Goal: Find contact information: Find contact information

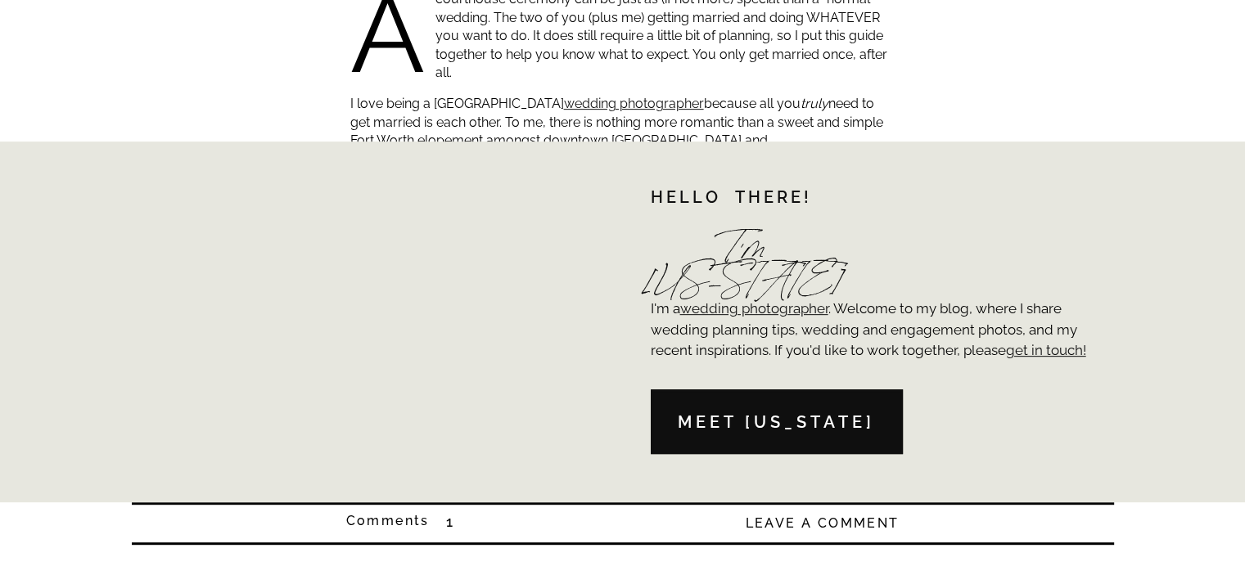
scroll to position [327, 0]
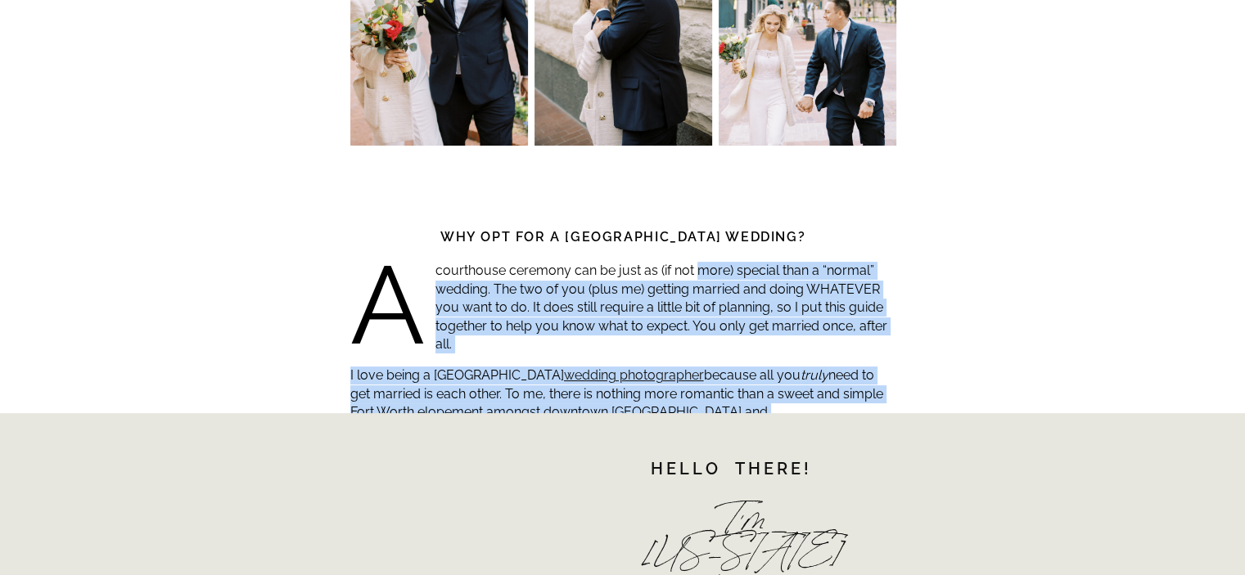
drag, startPoint x: 697, startPoint y: 373, endPoint x: 899, endPoint y: 477, distance: 227.3
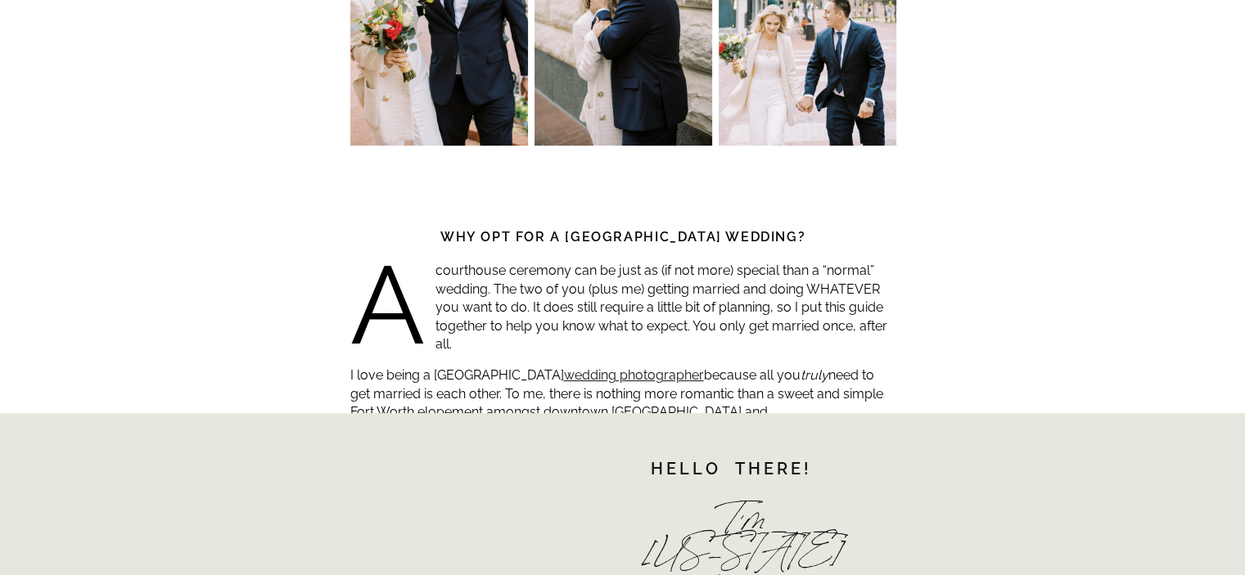
click at [978, 241] on div "Fort Worth Courthouse Wedding Guide ADVICE , WEDDINGS Why opt for a [GEOGRAPHIC…" at bounding box center [622, 16] width 1245 height 794
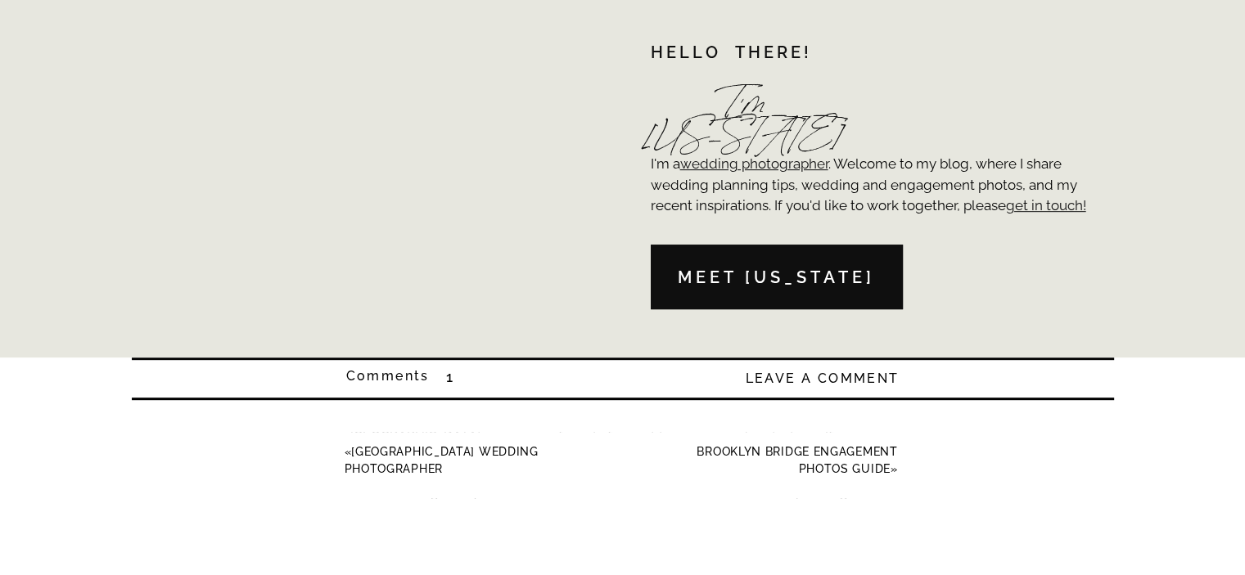
scroll to position [586, 0]
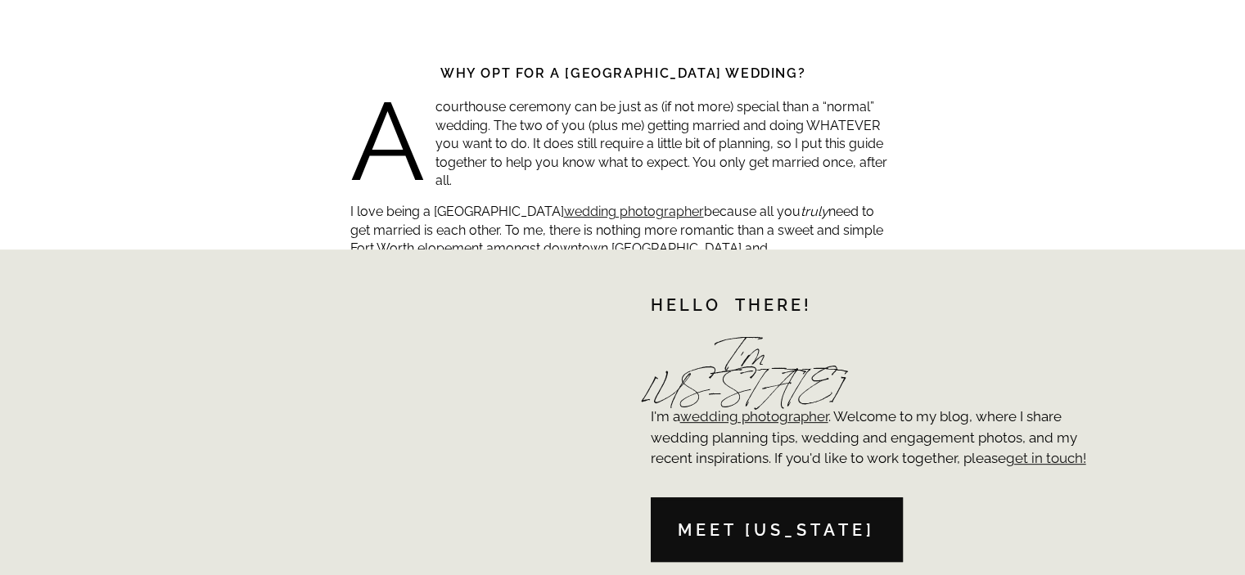
click at [759, 531] on nav "Meet [US_STATE]" at bounding box center [776, 531] width 239 height 26
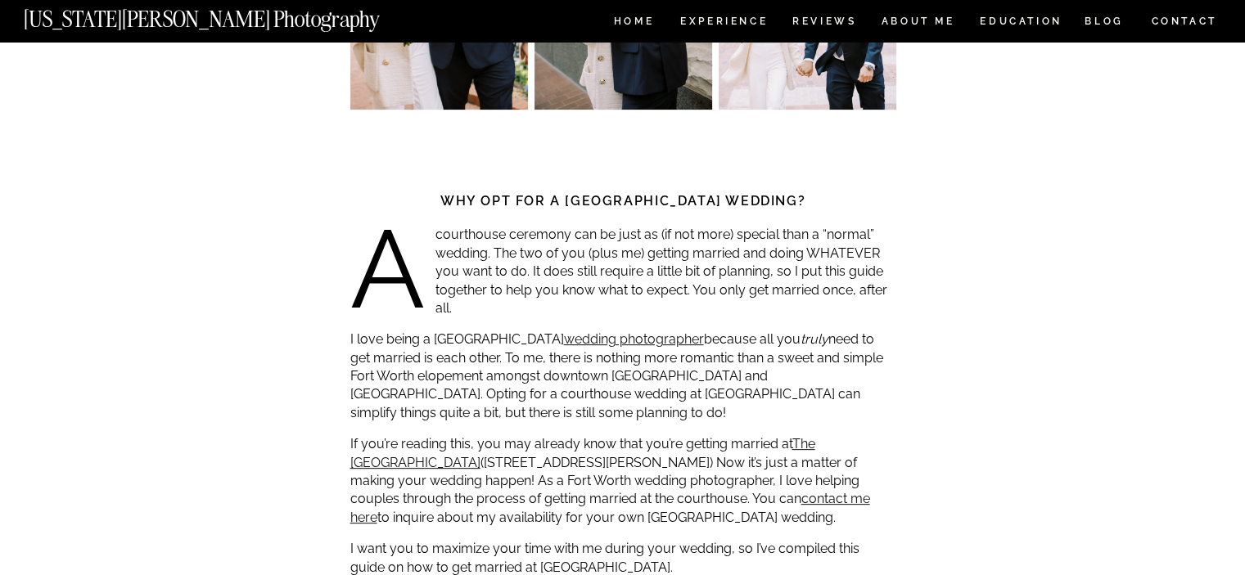
scroll to position [504, 0]
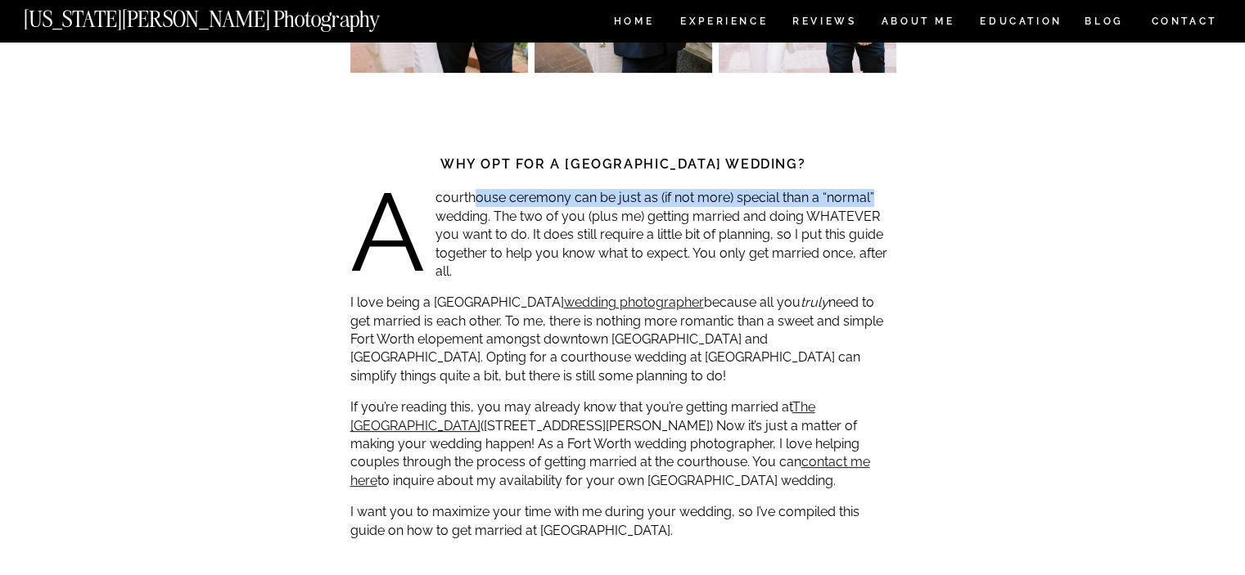
drag, startPoint x: 482, startPoint y: 196, endPoint x: 588, endPoint y: 228, distance: 110.5
click at [843, 204] on p "A courthouse ceremony can be just as (if not more) special than a “normal” wedd…" at bounding box center [623, 235] width 546 height 92
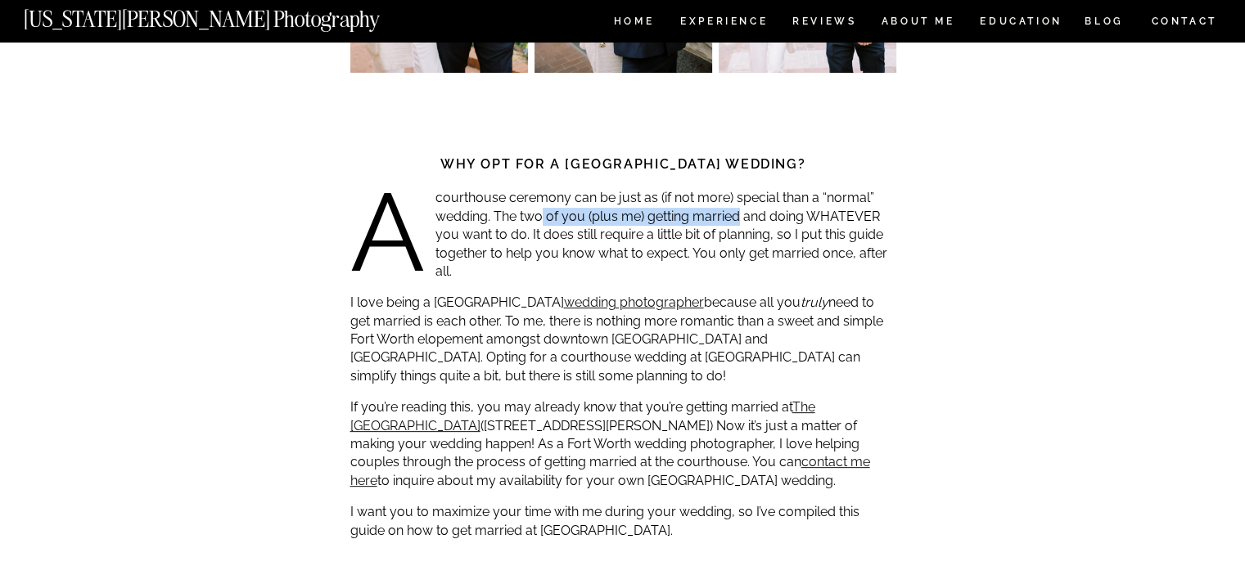
drag, startPoint x: 541, startPoint y: 219, endPoint x: 738, endPoint y: 210, distance: 197.5
click at [738, 210] on p "A courthouse ceremony can be just as (if not more) special than a “normal” wedd…" at bounding box center [623, 235] width 546 height 92
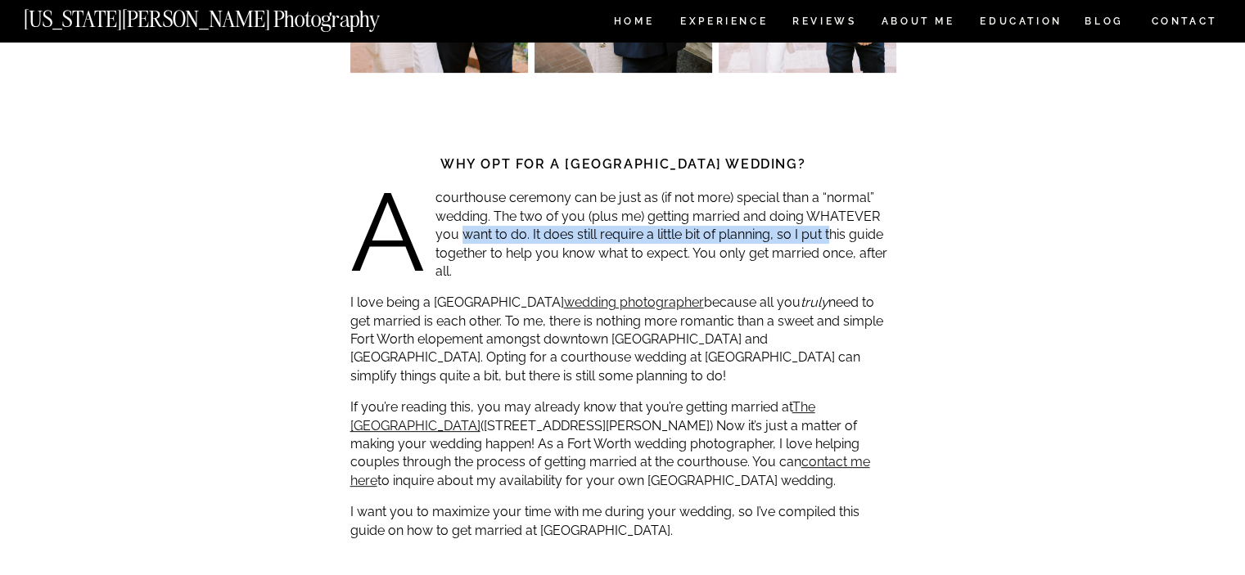
drag, startPoint x: 462, startPoint y: 235, endPoint x: 832, endPoint y: 227, distance: 370.0
click at [832, 227] on p "A courthouse ceremony can be just as (if not more) special than a “normal” wedd…" at bounding box center [623, 235] width 546 height 92
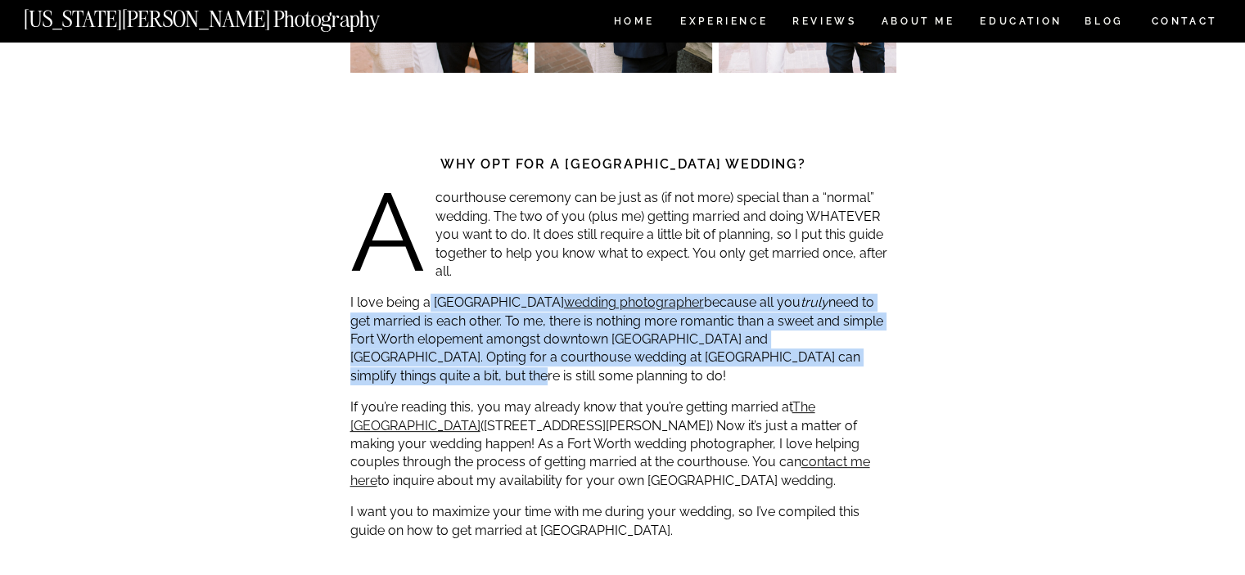
drag, startPoint x: 427, startPoint y: 303, endPoint x: 884, endPoint y: 356, distance: 459.8
click at [884, 356] on p "I love being a Fort Worth courthouse wedding photographer because all you truly…" at bounding box center [623, 340] width 546 height 92
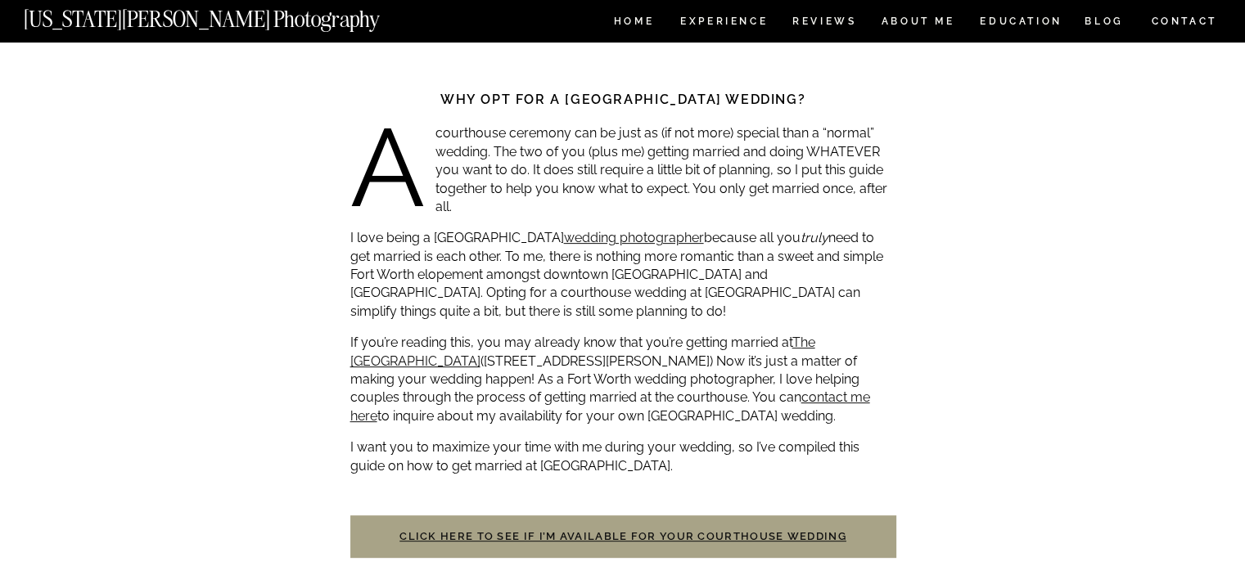
scroll to position [586, 0]
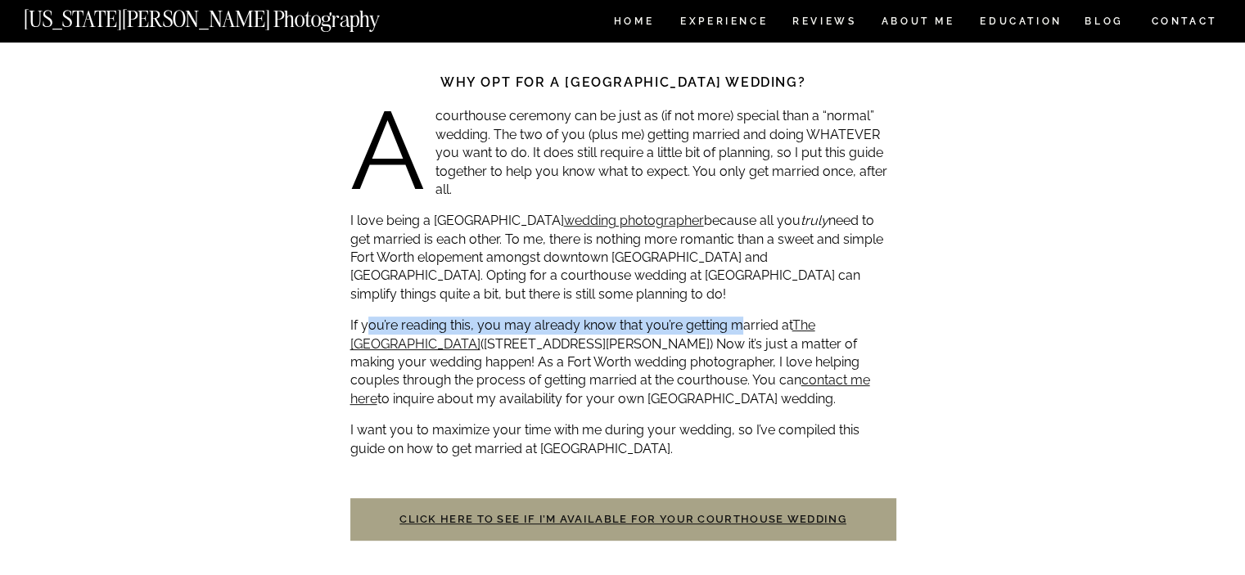
drag, startPoint x: 369, startPoint y: 327, endPoint x: 732, endPoint y: 327, distance: 363.4
click at [732, 327] on p "If you’re reading this, you may already know that you’re getting married at The…" at bounding box center [623, 363] width 546 height 92
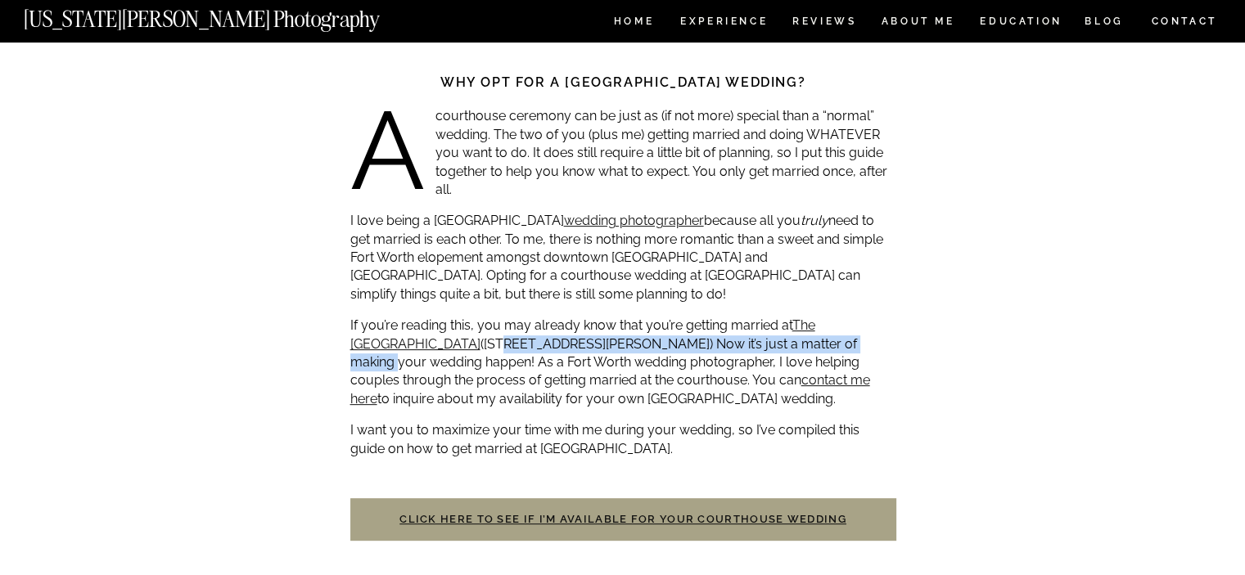
drag, startPoint x: 489, startPoint y: 341, endPoint x: 849, endPoint y: 341, distance: 359.3
click at [849, 341] on p "If you’re reading this, you may already know that you’re getting married at The…" at bounding box center [623, 363] width 546 height 92
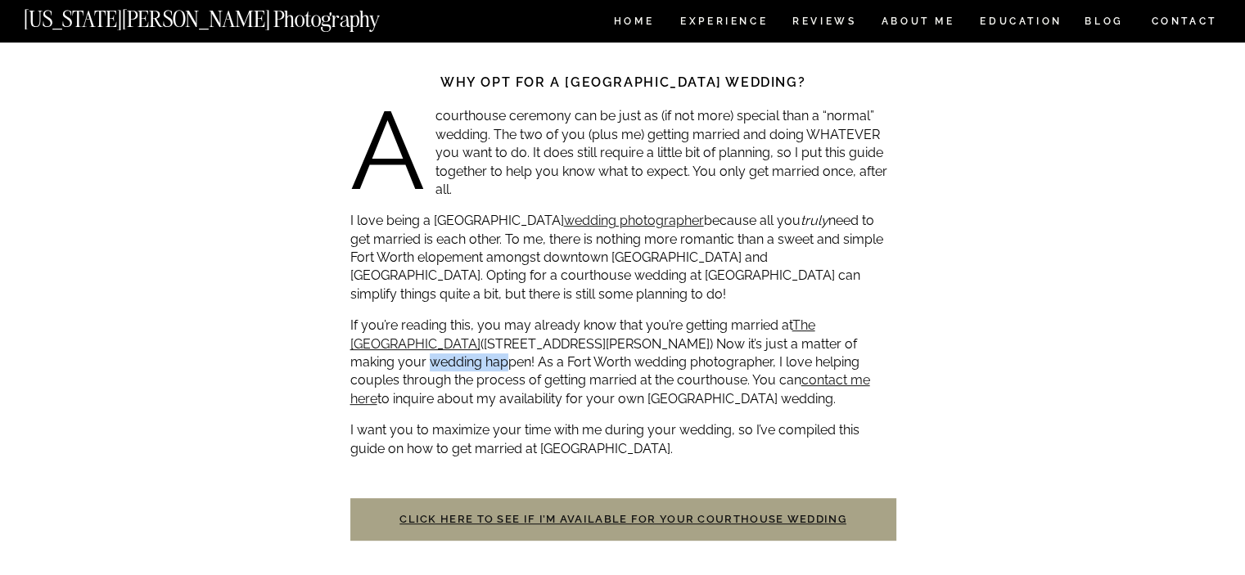
drag, startPoint x: 417, startPoint y: 361, endPoint x: 895, endPoint y: 351, distance: 478.1
click at [895, 351] on p "If you’re reading this, you may already know that you’re getting married at The…" at bounding box center [623, 363] width 546 height 92
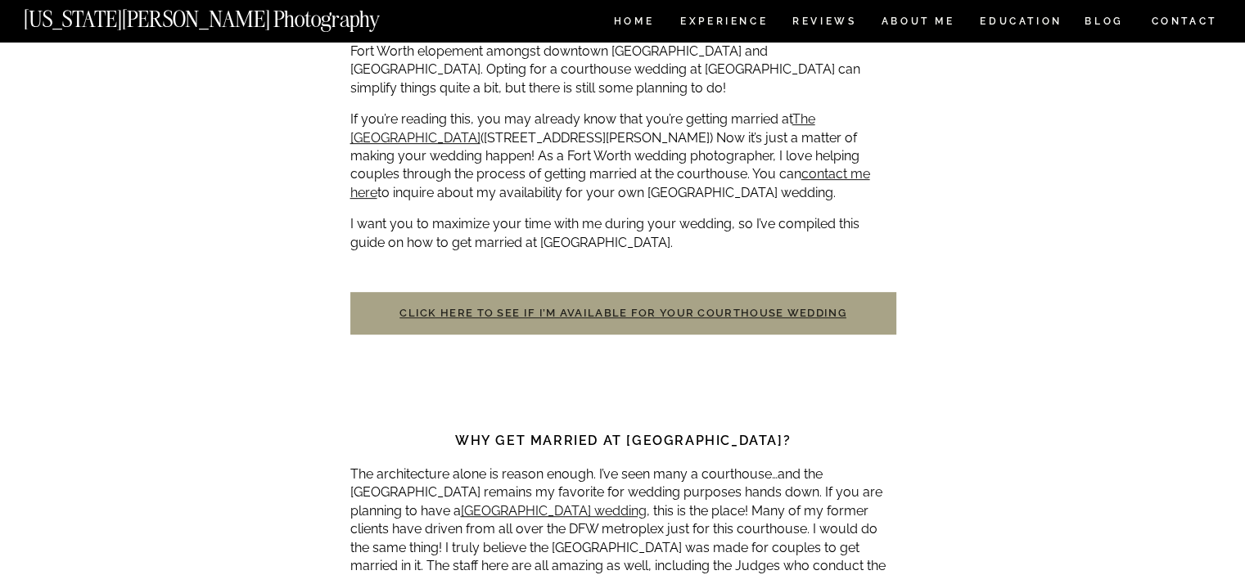
scroll to position [832, 0]
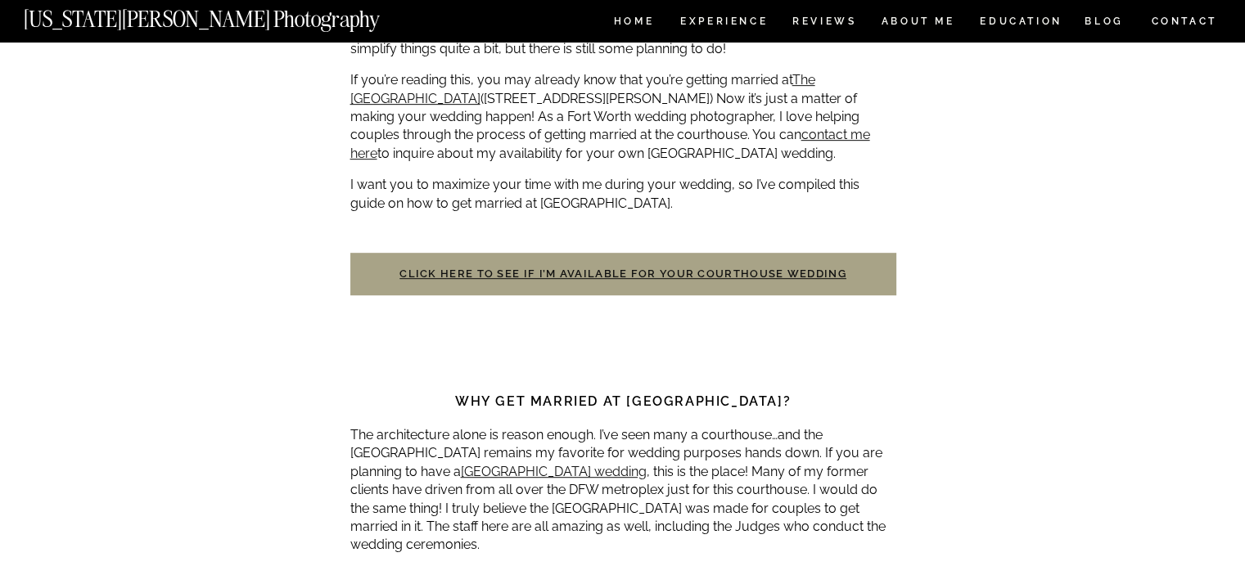
drag, startPoint x: 630, startPoint y: 274, endPoint x: 601, endPoint y: 209, distance: 71.8
click at [601, 209] on p "I want you to maximize your time with me during your wedding, so I’ve compiled …" at bounding box center [623, 194] width 546 height 37
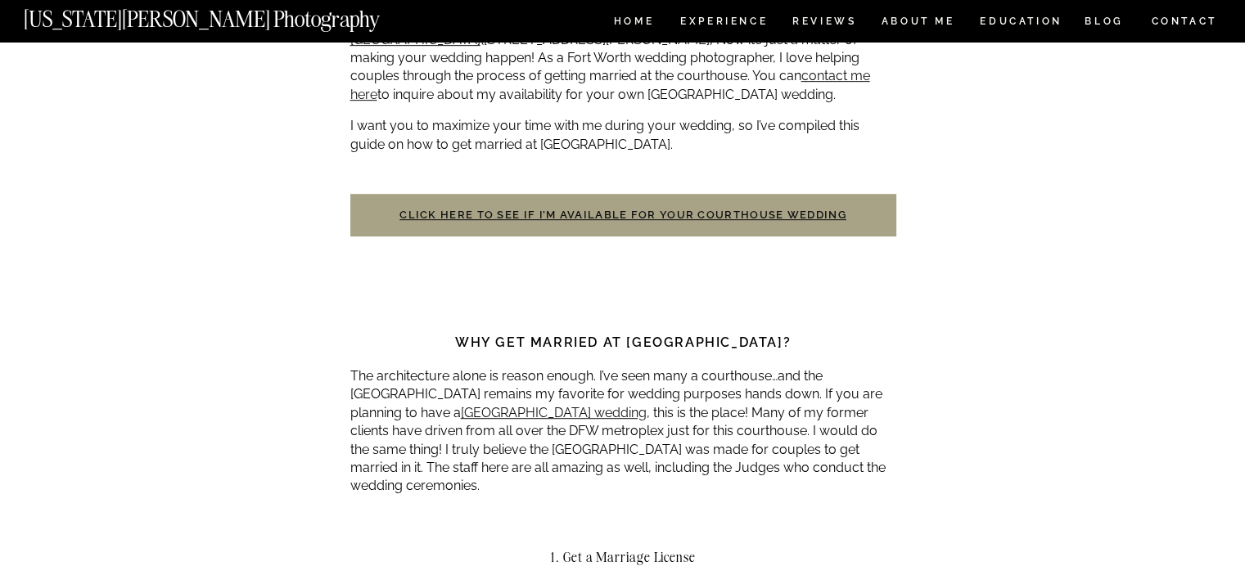
scroll to position [913, 0]
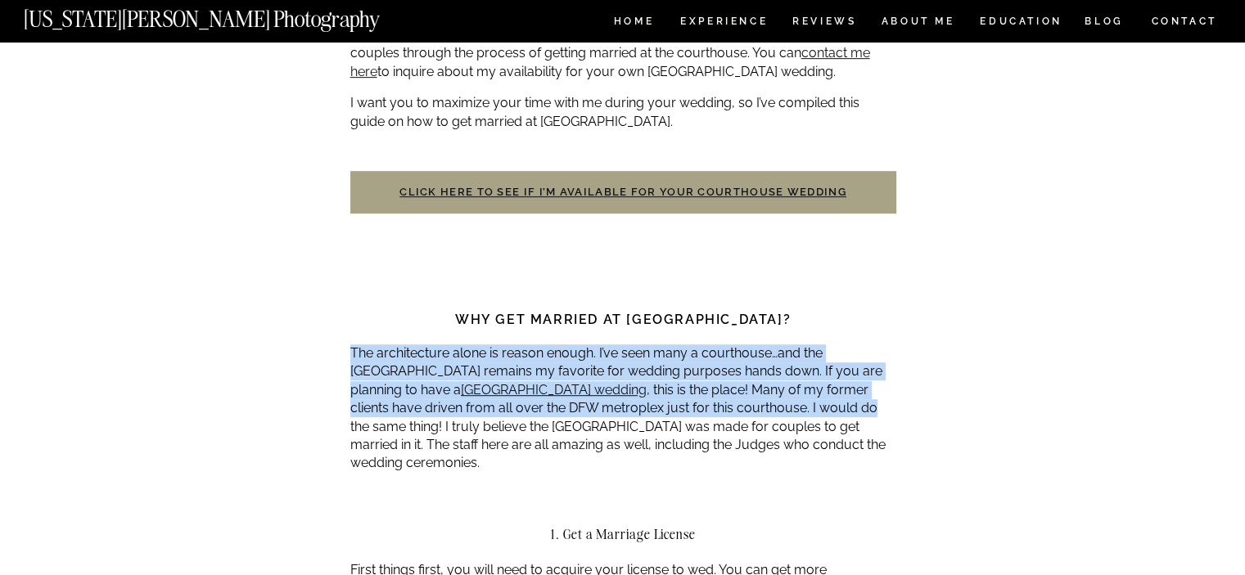
drag, startPoint x: 351, startPoint y: 354, endPoint x: 879, endPoint y: 399, distance: 529.8
click at [879, 399] on p "The architecture alone is reason enough. I’ve seen many a courthouse…and the [G…" at bounding box center [623, 409] width 546 height 128
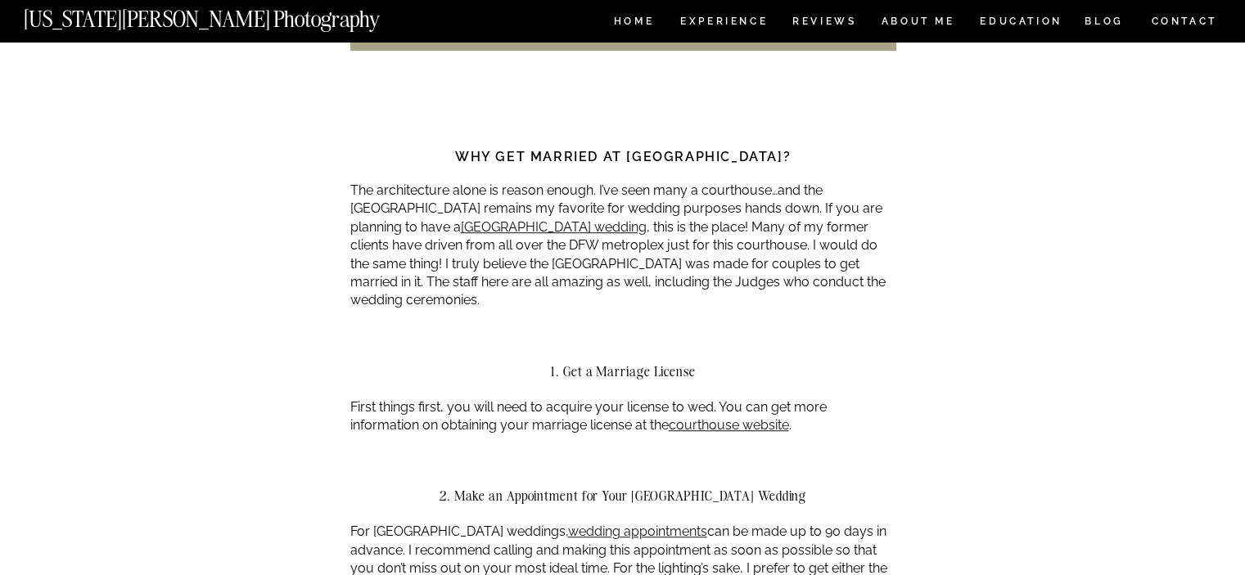
scroll to position [1159, 0]
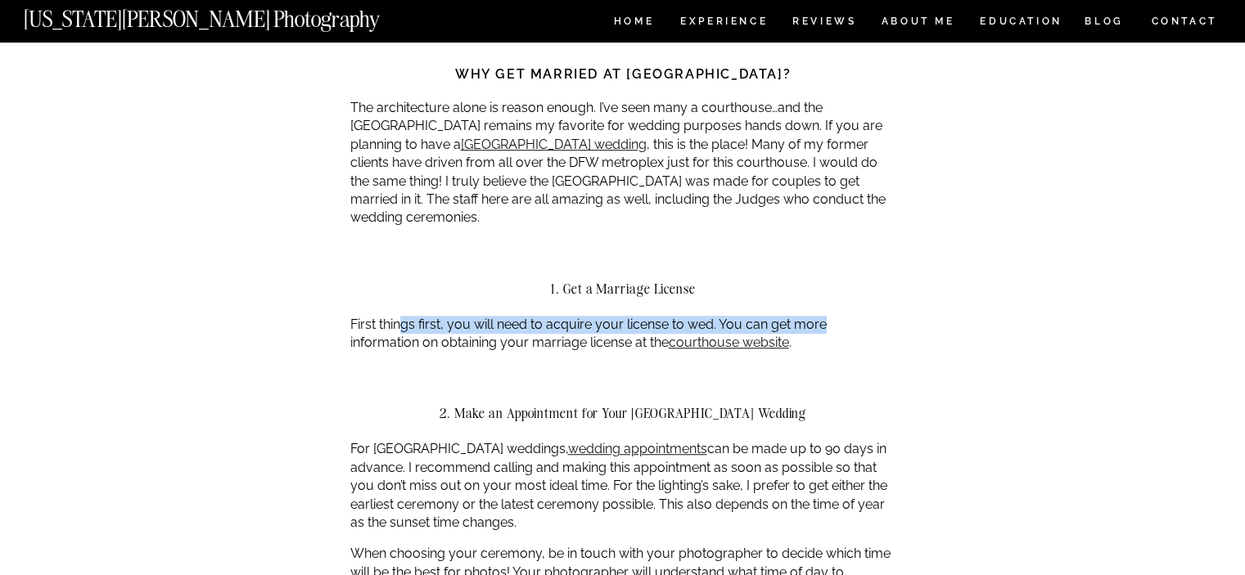
drag, startPoint x: 400, startPoint y: 325, endPoint x: 822, endPoint y: 333, distance: 421.6
click at [822, 333] on p "First things first, you will need to acquire your license to wed. You can get m…" at bounding box center [623, 334] width 546 height 37
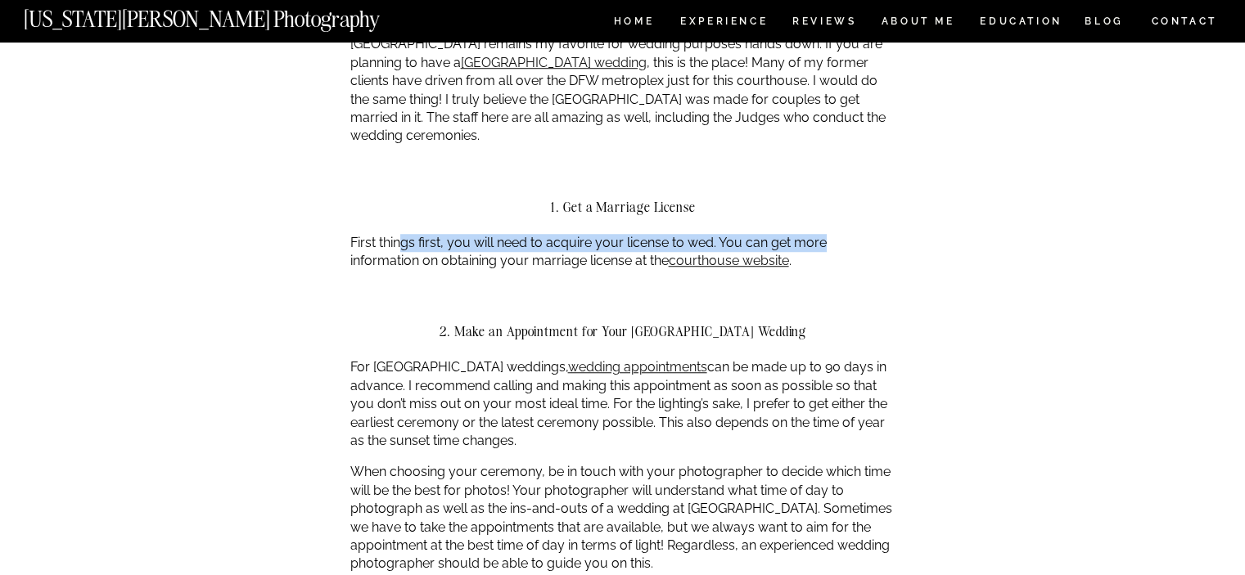
scroll to position [1323, 0]
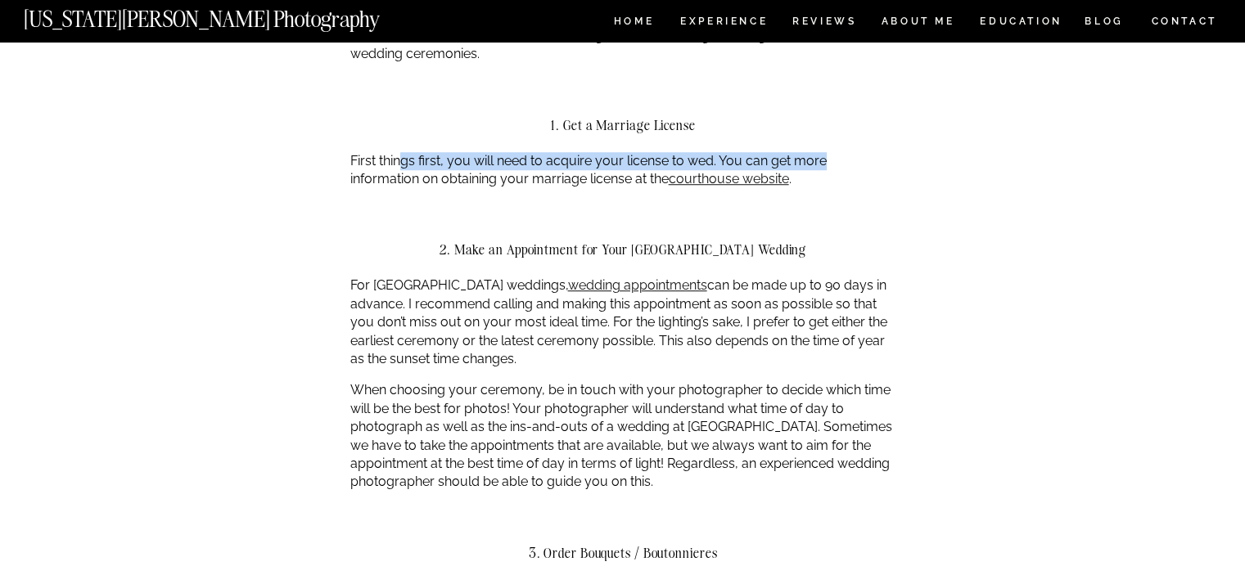
drag, startPoint x: 383, startPoint y: 337, endPoint x: 612, endPoint y: 363, distance: 230.6
click at [612, 363] on p "For Fort Worth courthouse weddings, wedding appointments can be made up to 90 d…" at bounding box center [623, 323] width 546 height 92
click at [618, 360] on p "For Fort Worth courthouse weddings, wedding appointments can be made up to 90 d…" at bounding box center [623, 323] width 546 height 92
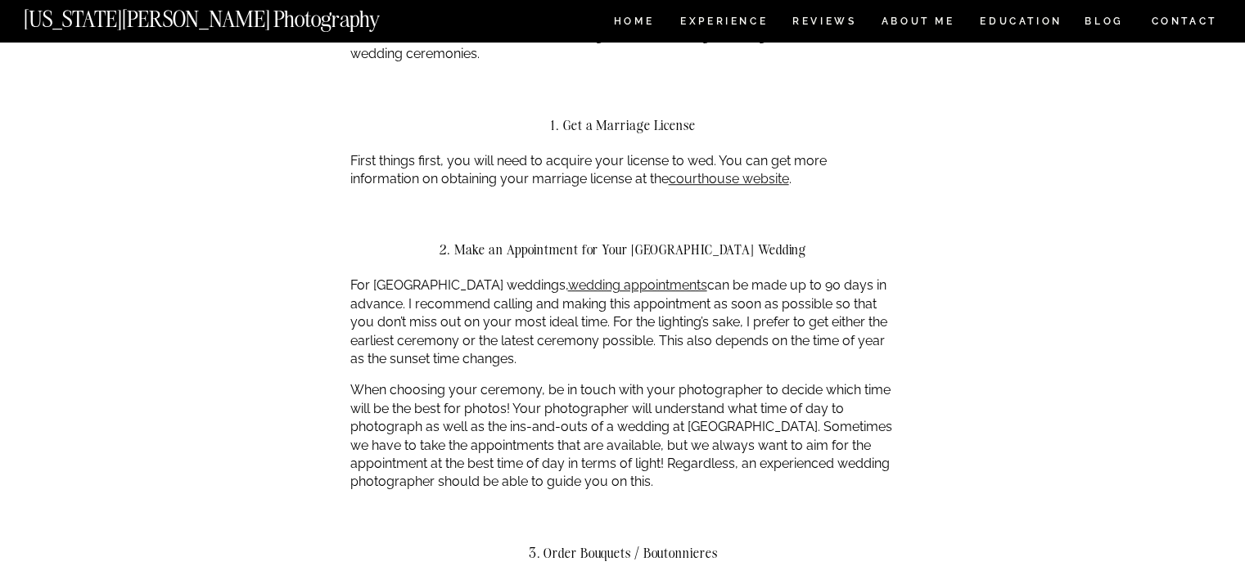
click at [417, 312] on p "For Fort Worth courthouse weddings, wedding appointments can be made up to 90 d…" at bounding box center [623, 323] width 546 height 92
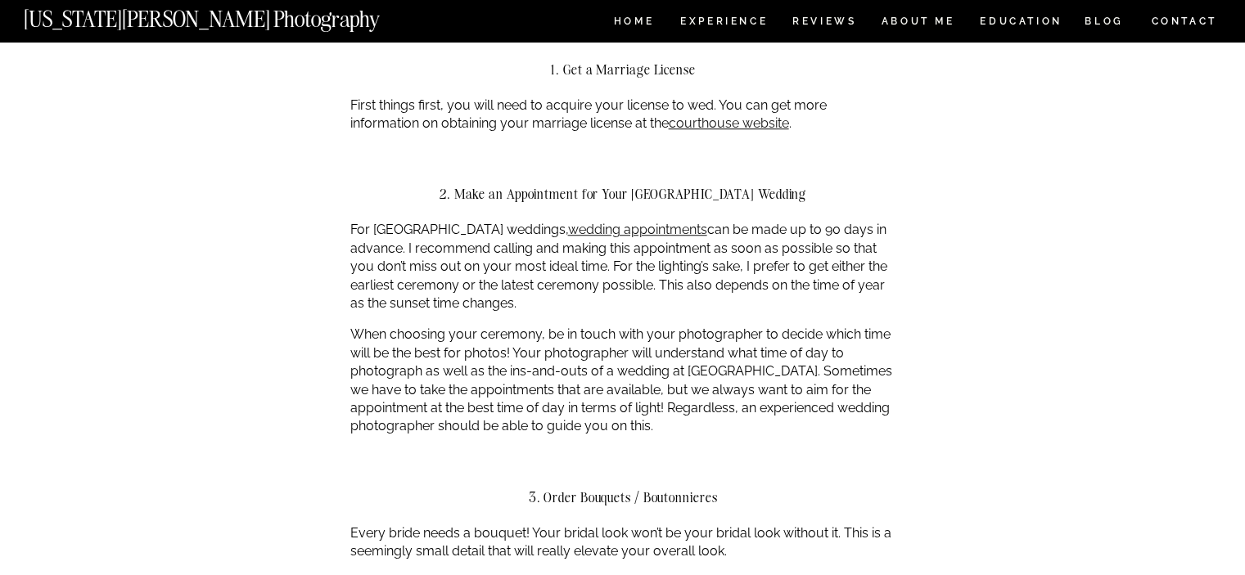
scroll to position [1404, 0]
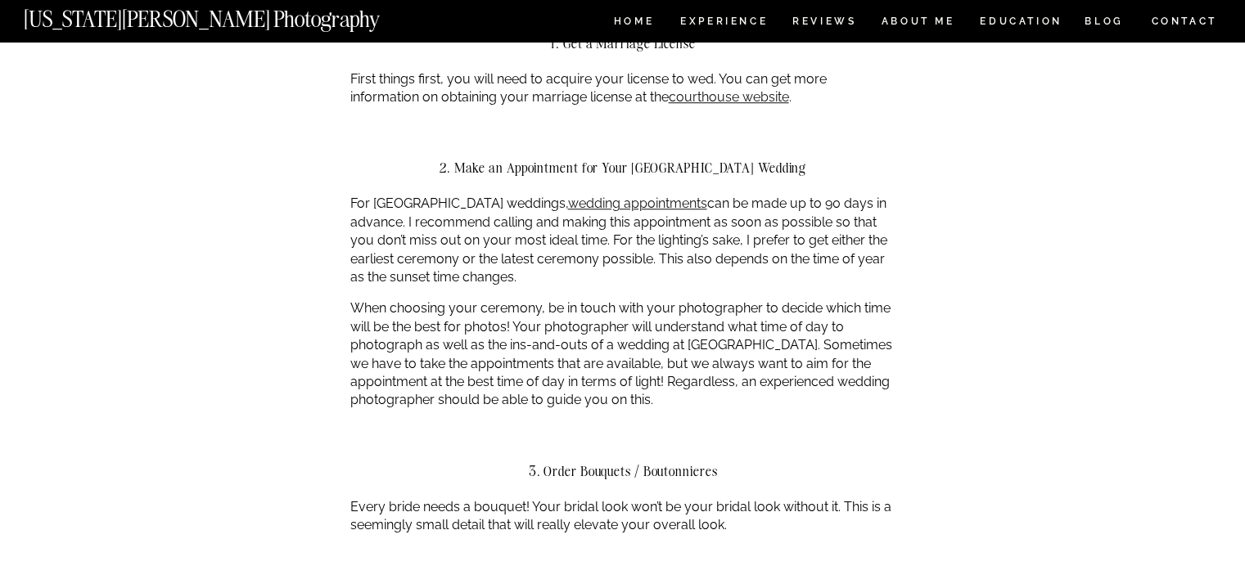
drag, startPoint x: 411, startPoint y: 317, endPoint x: 845, endPoint y: 399, distance: 441.4
click at [845, 399] on p "When choosing your ceremony, be in touch with your photographer to decide which…" at bounding box center [623, 355] width 546 height 110
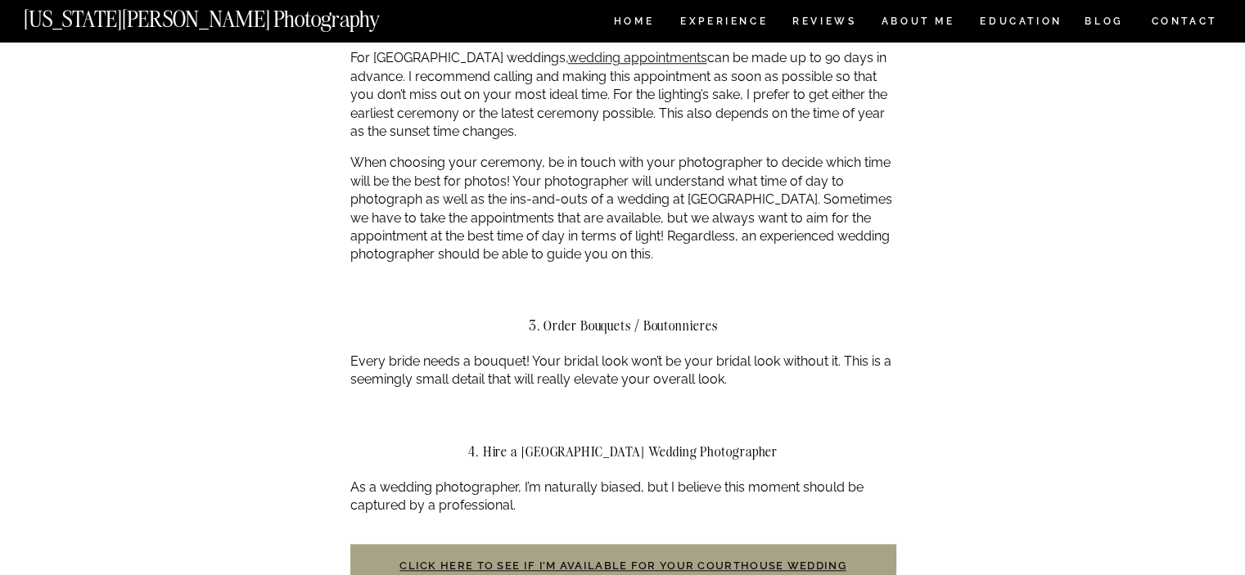
scroll to position [1568, 0]
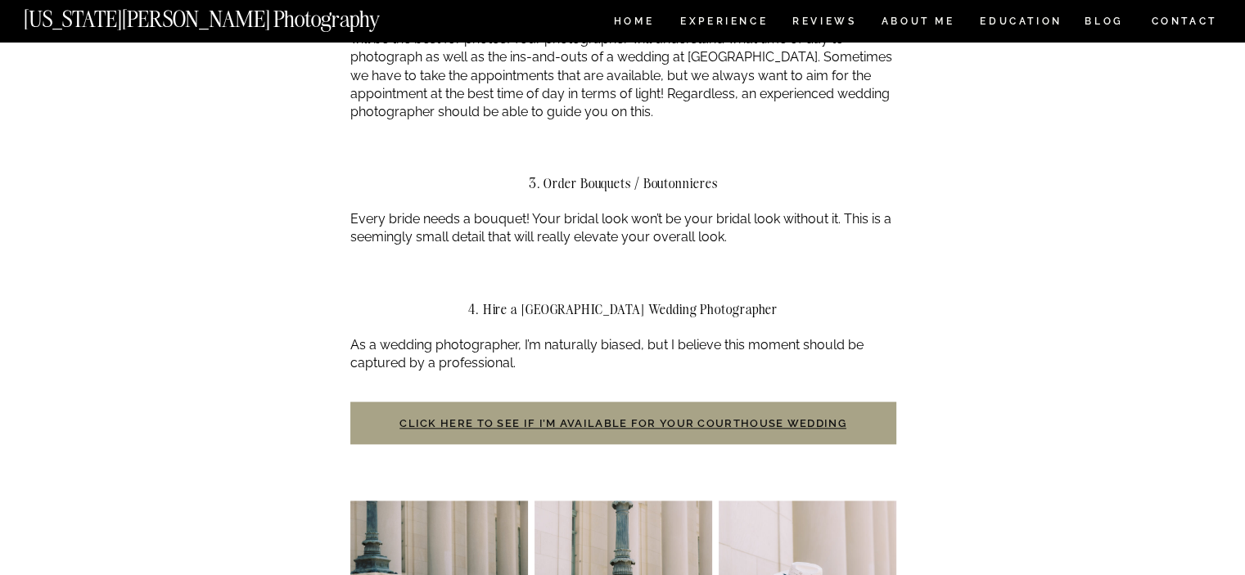
scroll to position [1732, 0]
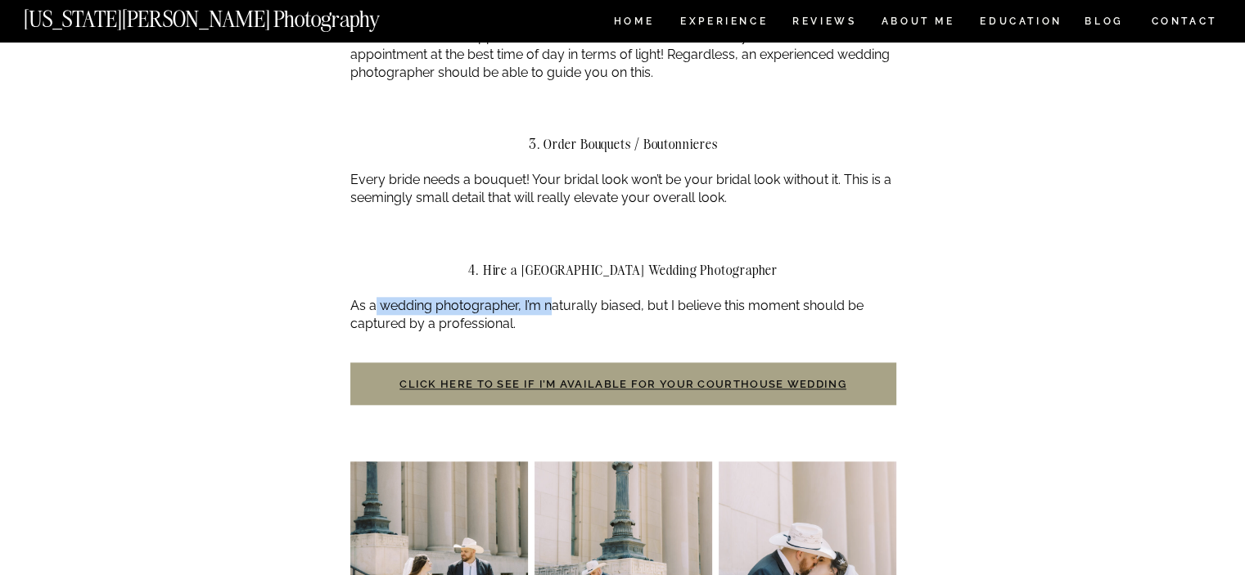
drag, startPoint x: 372, startPoint y: 300, endPoint x: 547, endPoint y: 298, distance: 174.3
click at [547, 298] on p "As a wedding photographer, I’m naturally biased, but I believe this moment shou…" at bounding box center [623, 315] width 546 height 37
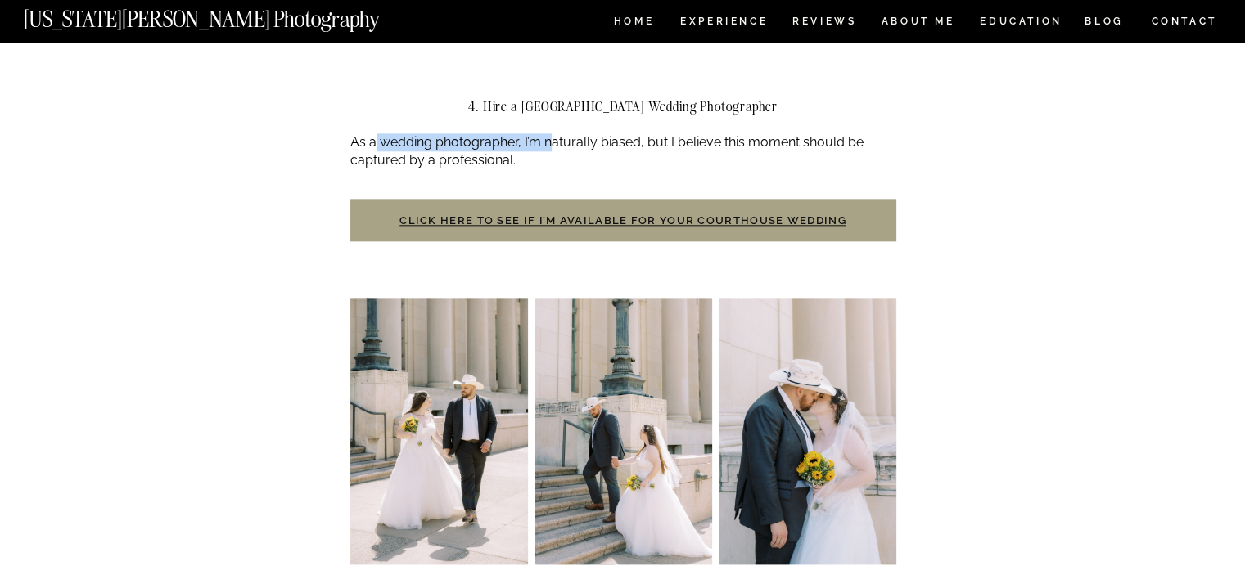
scroll to position [1895, 0]
click at [582, 214] on link "Click here to see if I’m available for your courthouse wedding" at bounding box center [622, 220] width 447 height 12
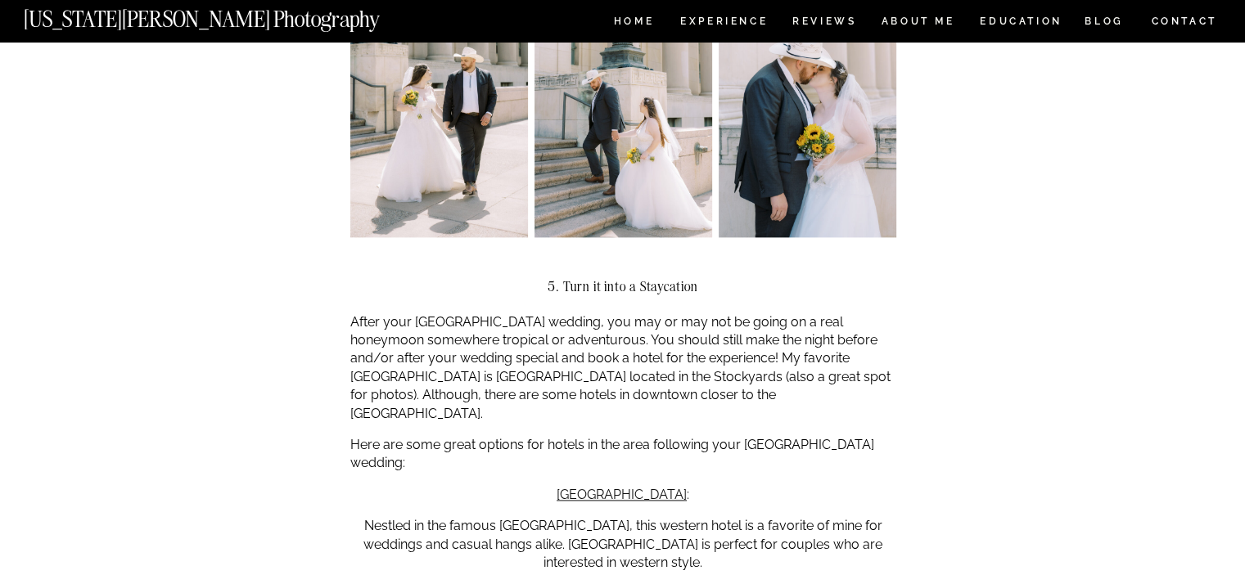
scroll to position [2305, 0]
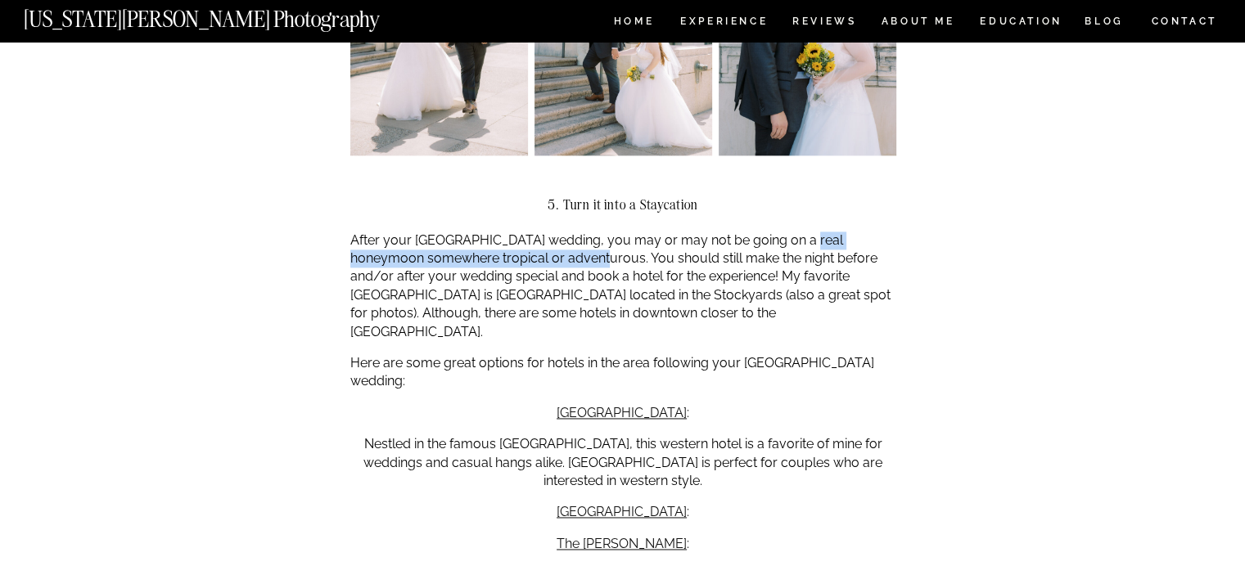
drag, startPoint x: 563, startPoint y: 261, endPoint x: 796, endPoint y: 238, distance: 233.6
click at [796, 238] on p "After your [GEOGRAPHIC_DATA] wedding, you may or may not be going on a real hon…" at bounding box center [623, 287] width 546 height 110
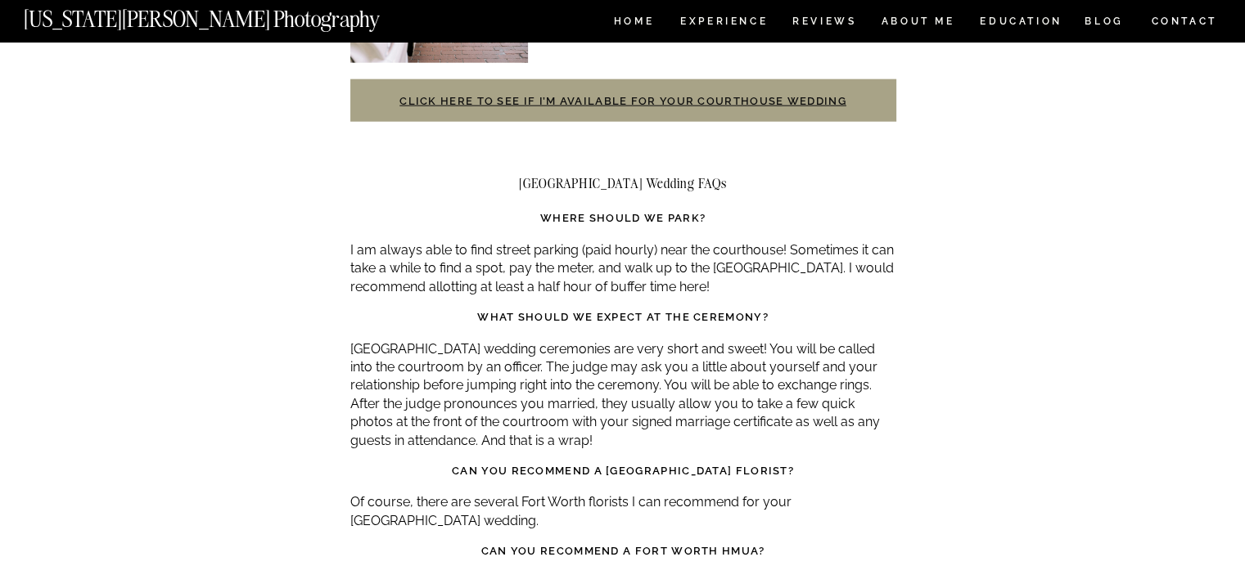
scroll to position [4023, 0]
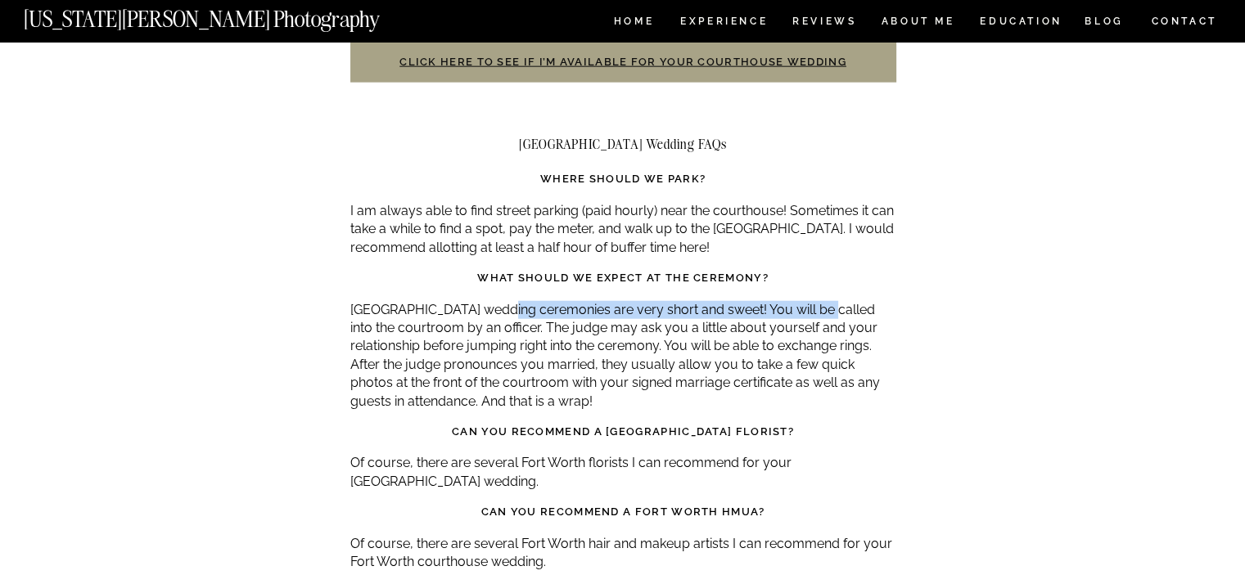
drag, startPoint x: 500, startPoint y: 268, endPoint x: 826, endPoint y: 258, distance: 325.9
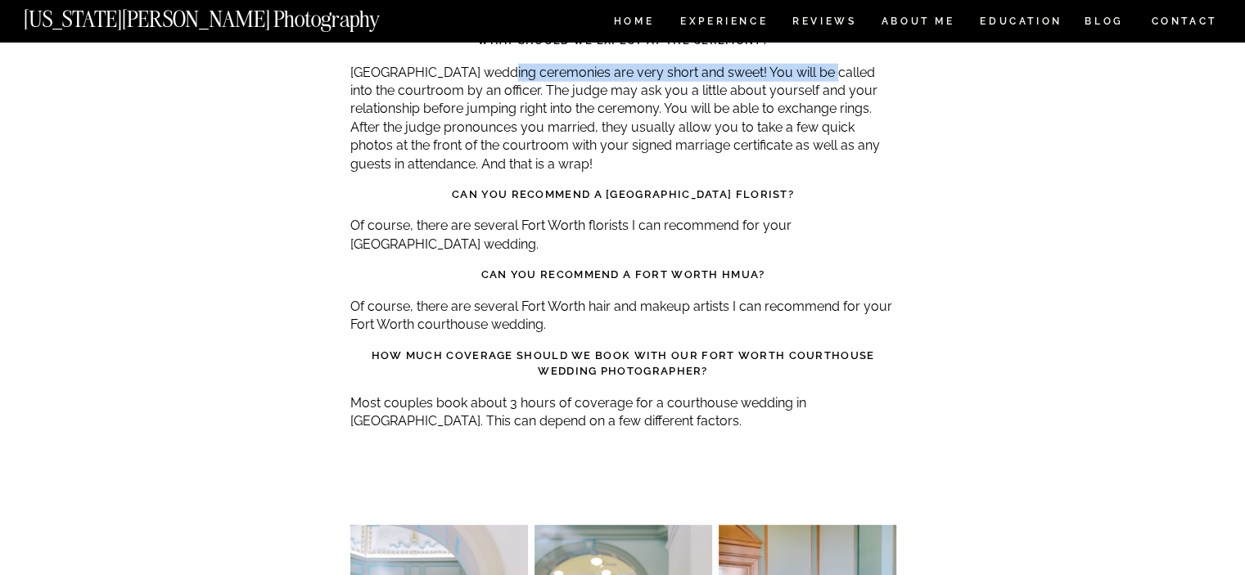
scroll to position [4105, 0]
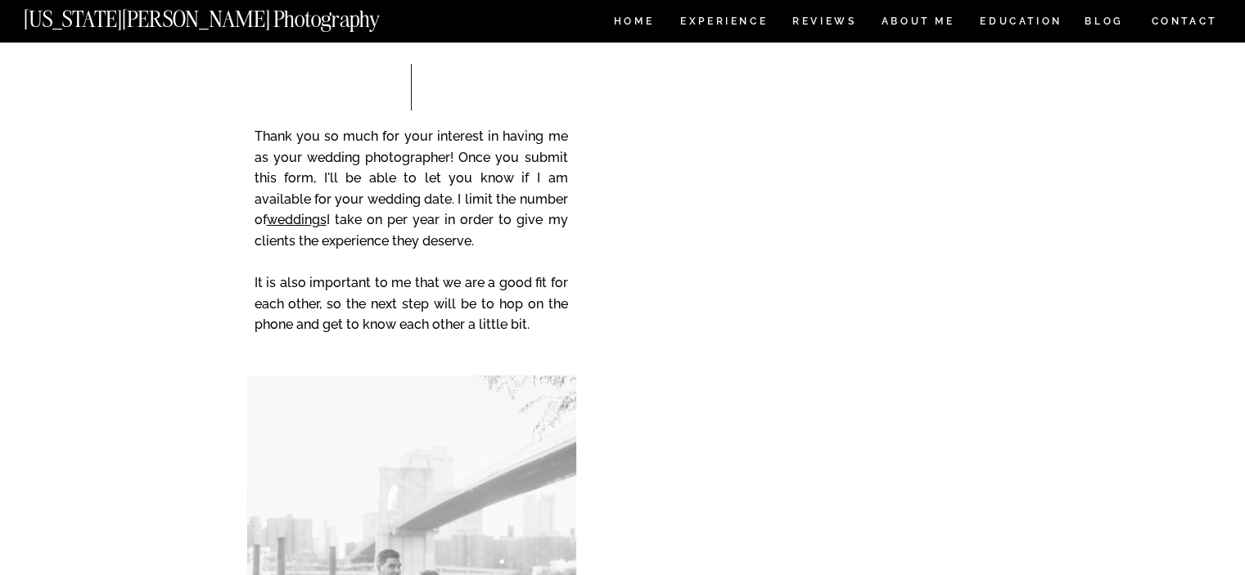
scroll to position [327, 0]
